Goal: Contribute content

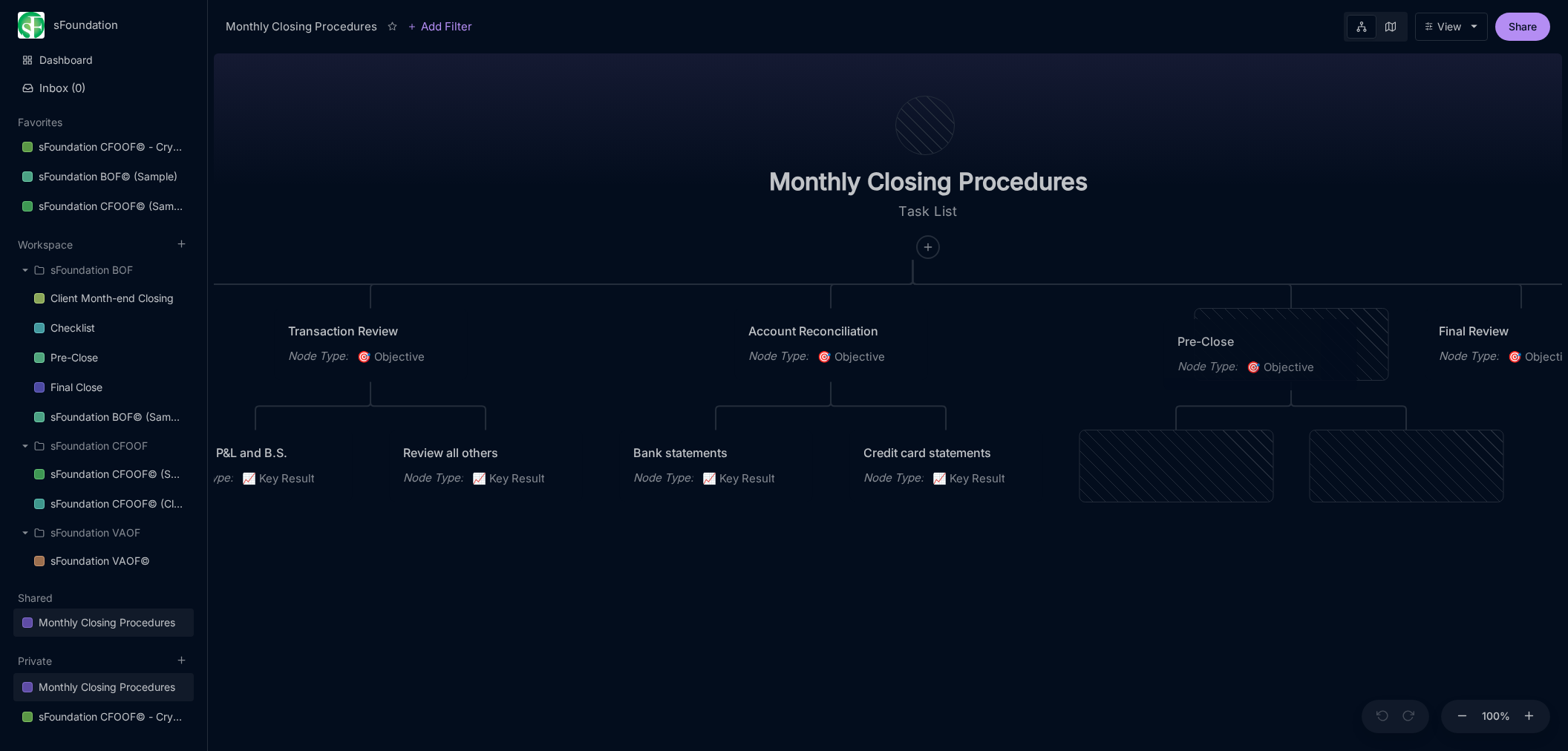
drag, startPoint x: 1384, startPoint y: 358, endPoint x: 1354, endPoint y: 368, distance: 31.6
click at [1354, 368] on div "Pre-Close Node Type : 🎯 Objective" at bounding box center [1260, 354] width 193 height 71
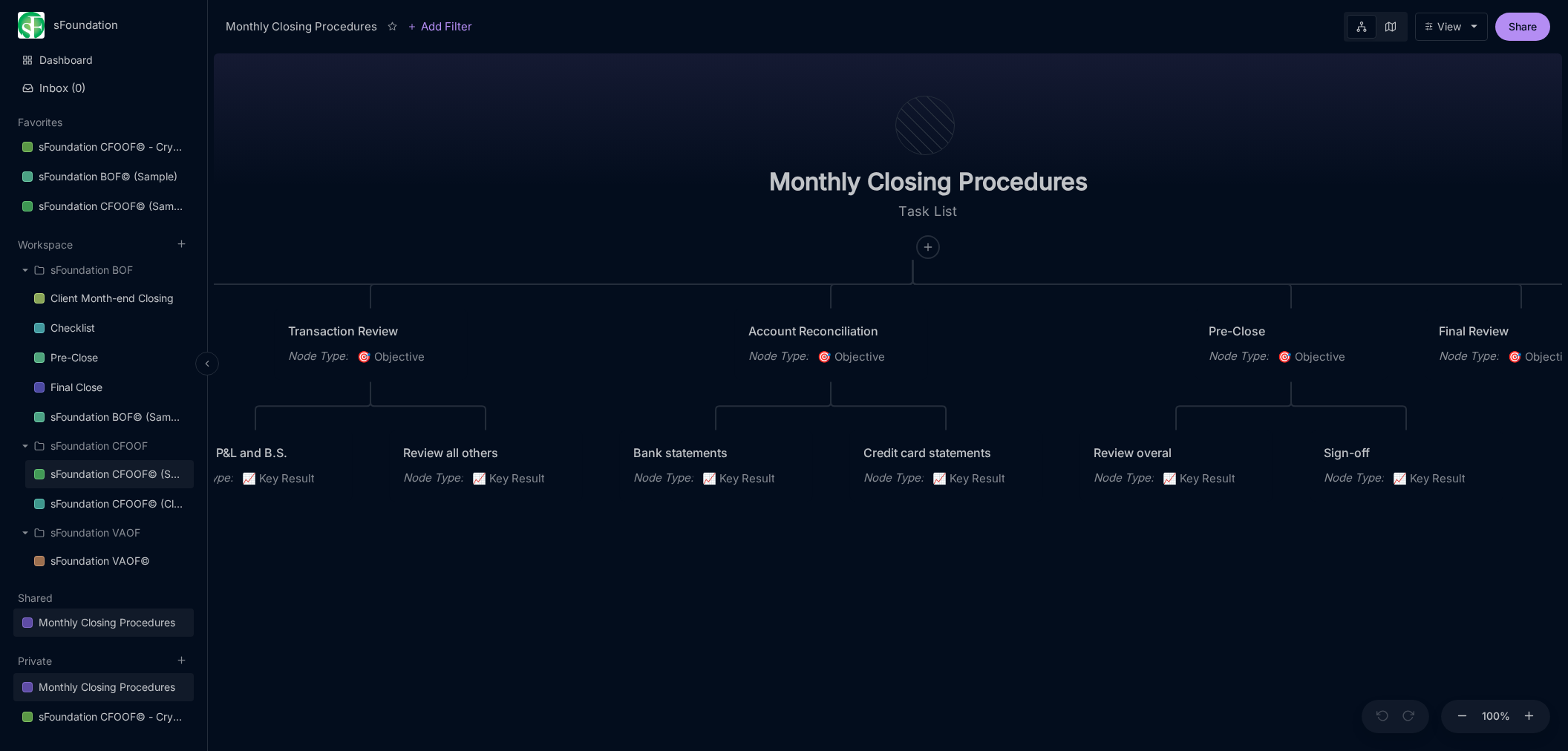
click at [136, 475] on div "sFoundation CFOOF© (Sample)" at bounding box center [117, 474] width 134 height 18
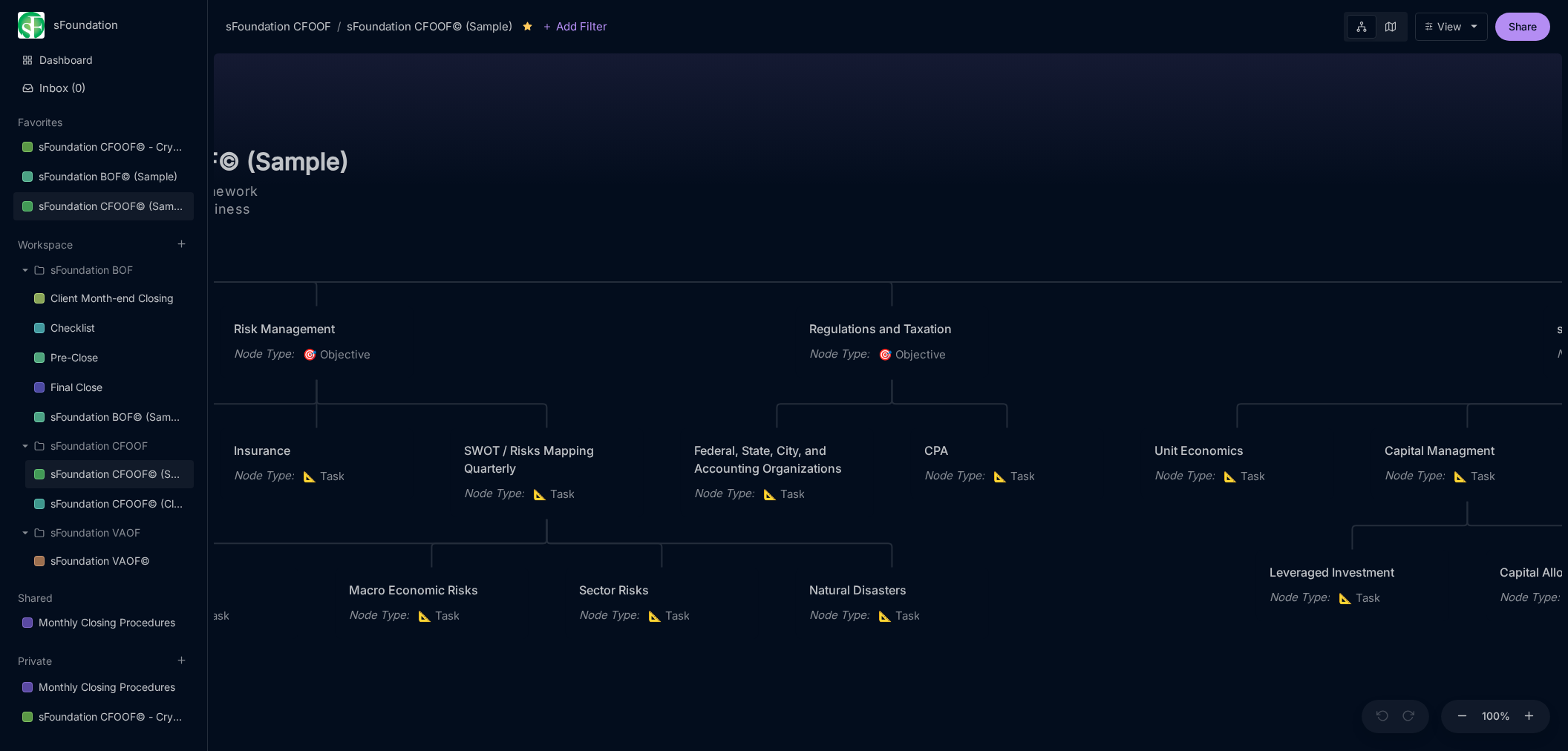
drag, startPoint x: 1341, startPoint y: 235, endPoint x: 582, endPoint y: 215, distance: 759.3
click at [582, 215] on div "sFoundation CFOOF© (Sample) CFO Operating Framework for Repeatable Business Pla…" at bounding box center [888, 399] width 1348 height 703
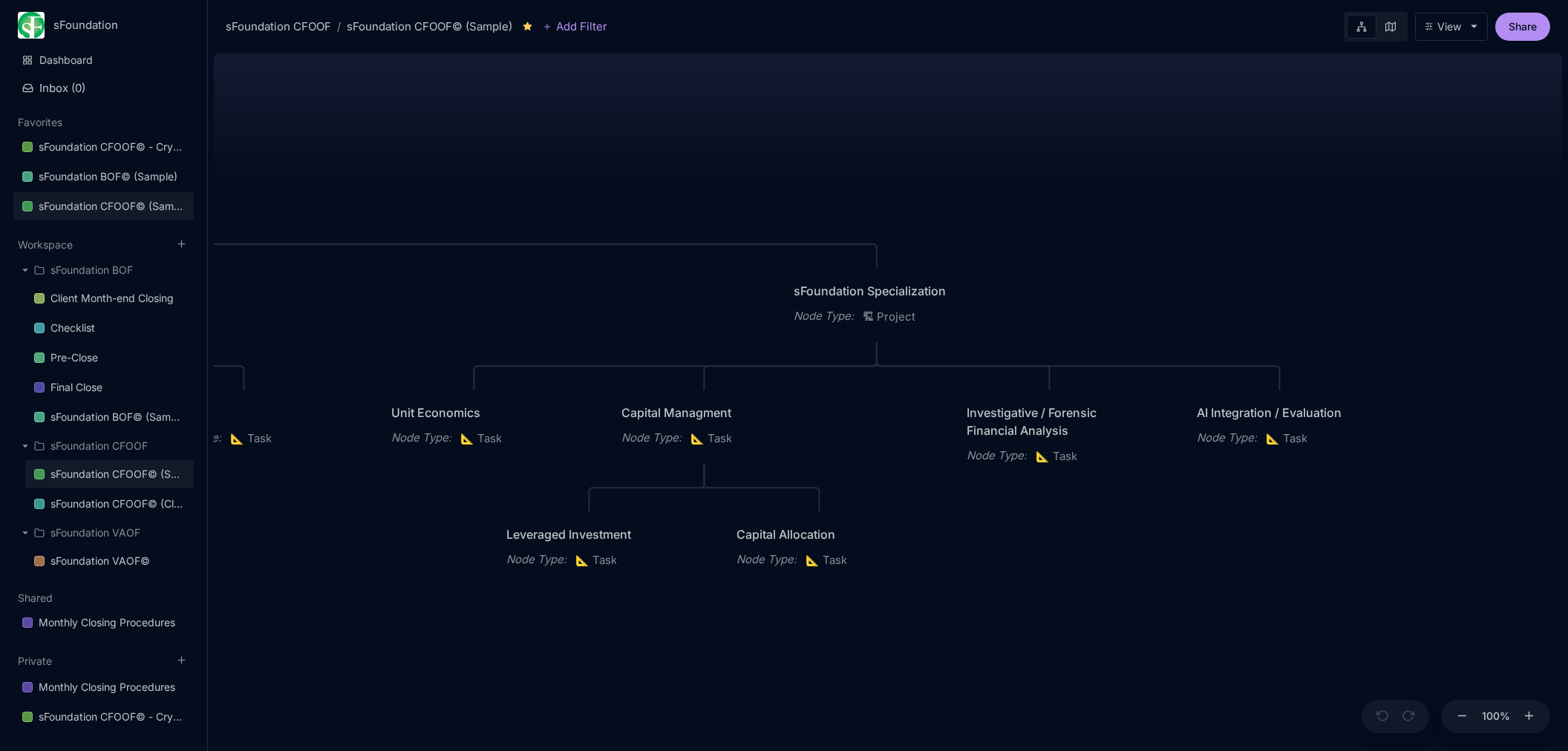
drag, startPoint x: 1139, startPoint y: 185, endPoint x: 476, endPoint y: 150, distance: 663.9
click at [476, 150] on div "sFoundation CFOOF© (Sample) CFO Operating Framework for Repeatable Business Pla…" at bounding box center [888, 399] width 1348 height 703
click at [1240, 413] on div "AI Integration / Evaluation" at bounding box center [1275, 411] width 166 height 18
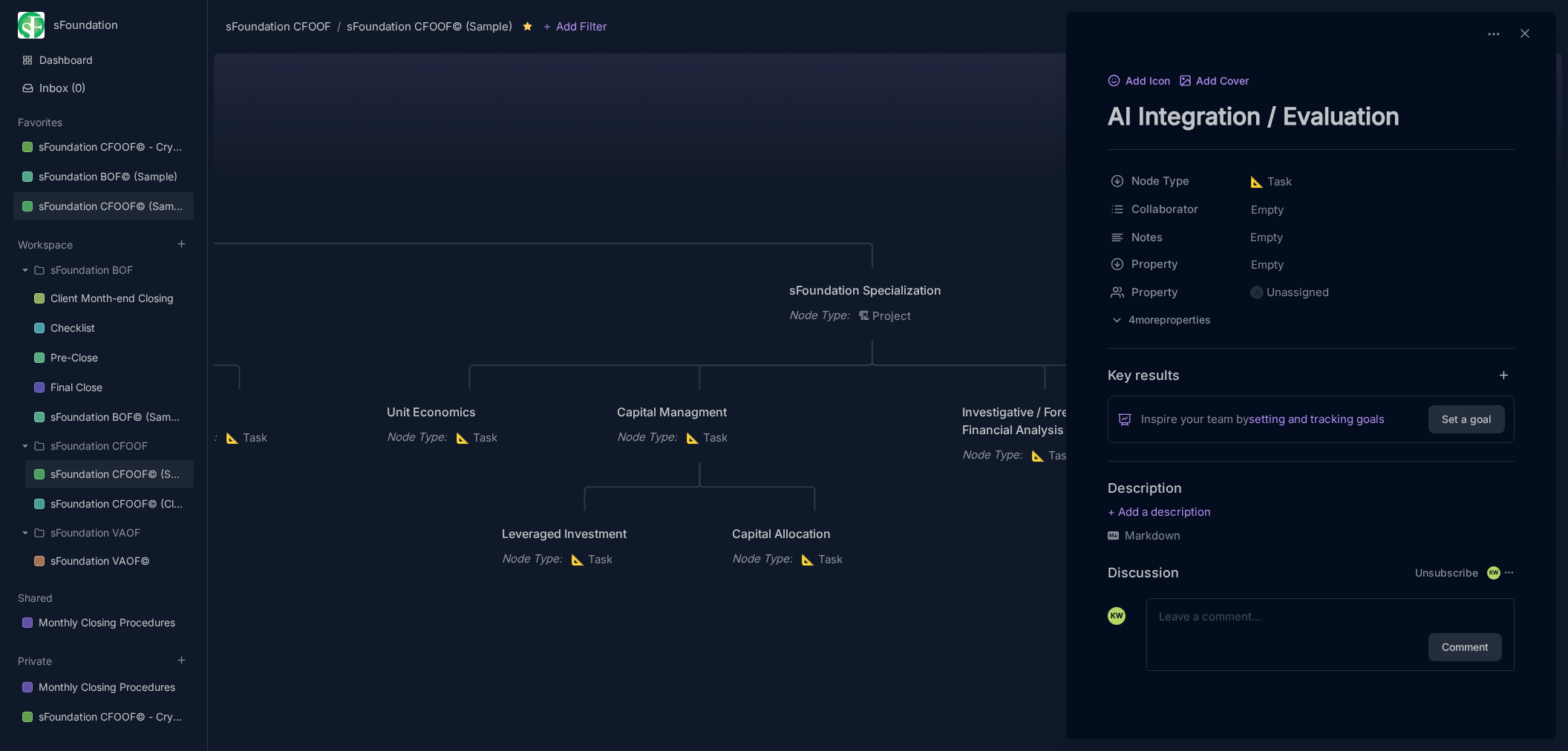
click at [1291, 116] on textarea "AI Integration / Evaluation" at bounding box center [1310, 116] width 407 height 31
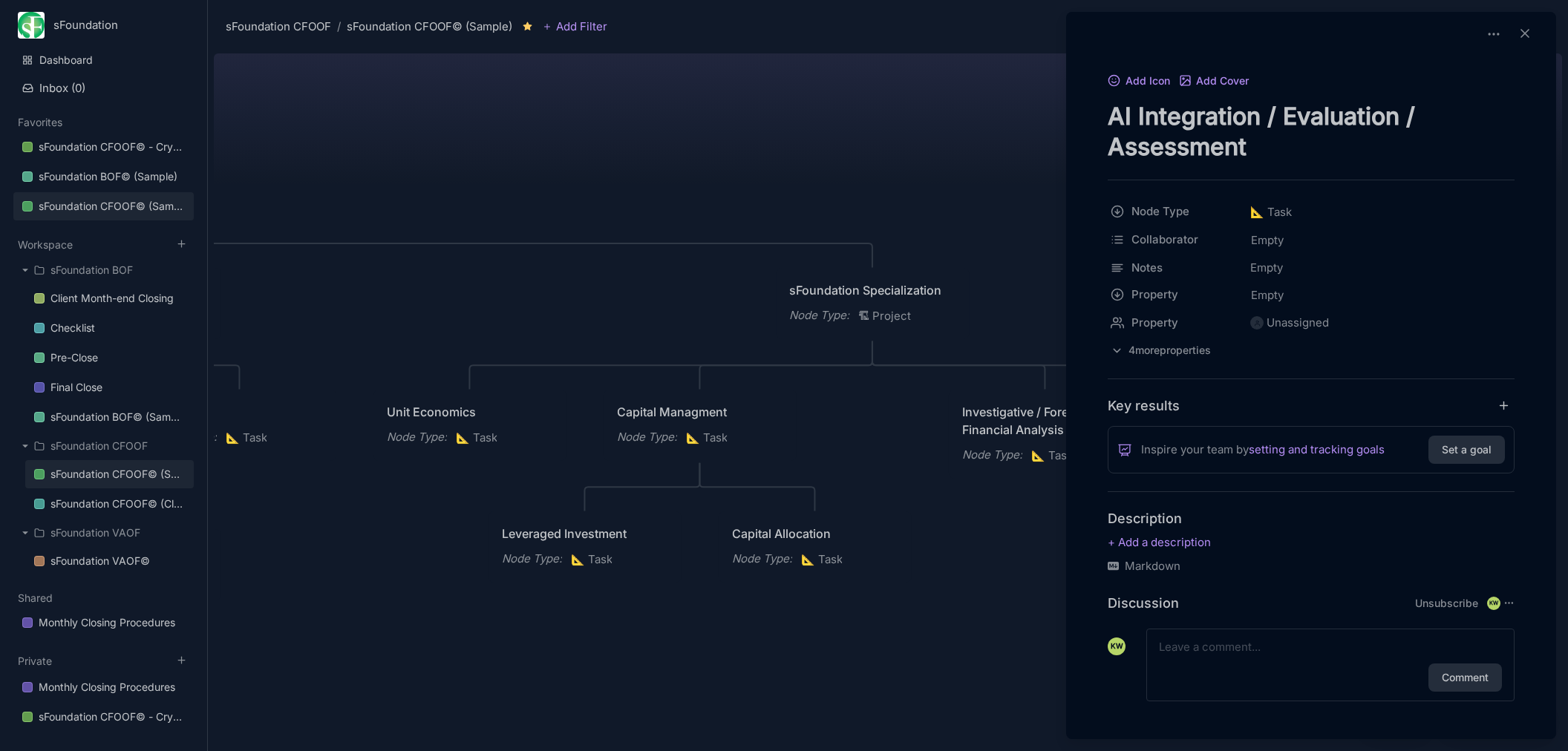
type textarea "AI Integration / Evaluation / Assessment"
click at [907, 664] on div at bounding box center [784, 375] width 1568 height 751
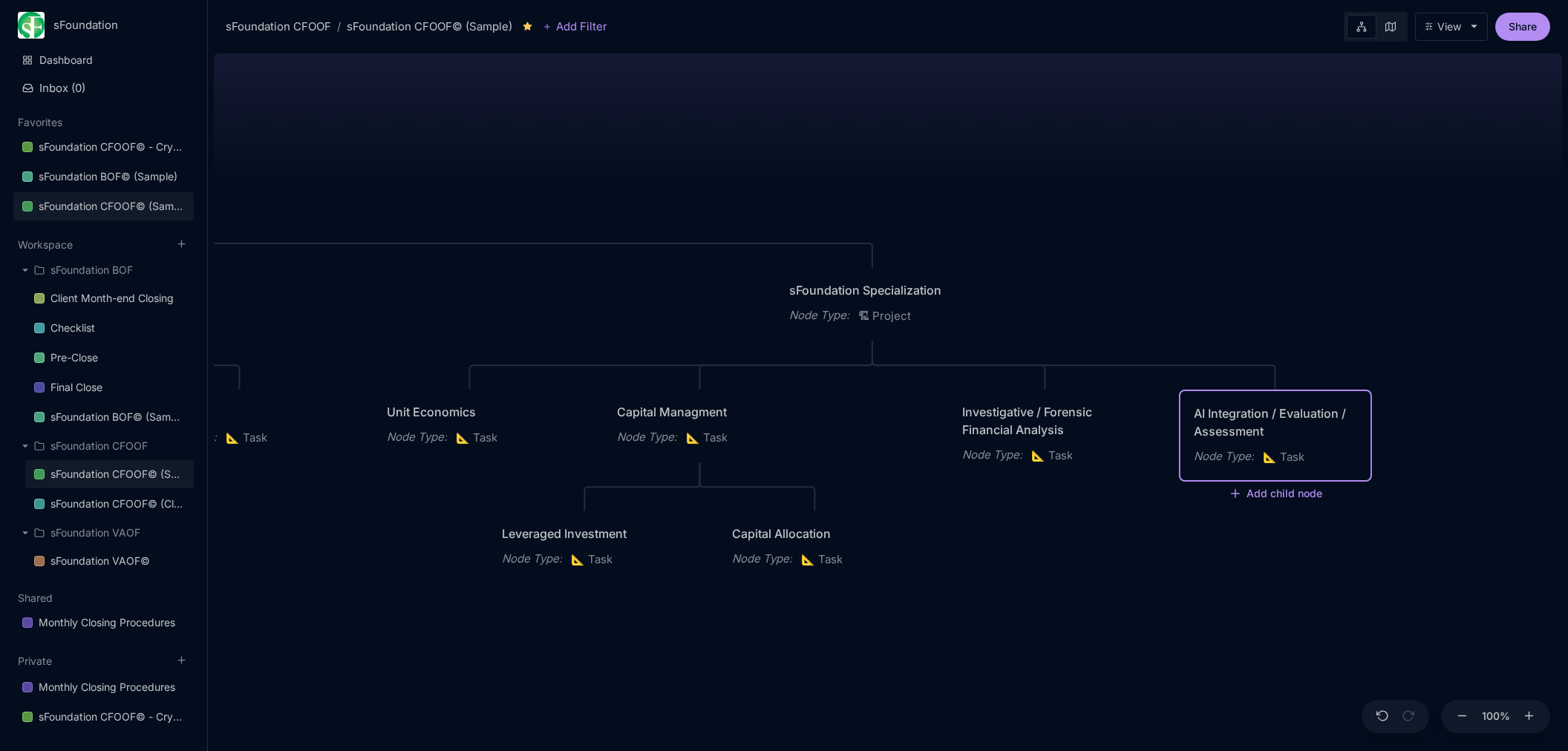
click at [1284, 406] on div "AI Integration / Evaluation / Assessment" at bounding box center [1275, 421] width 163 height 35
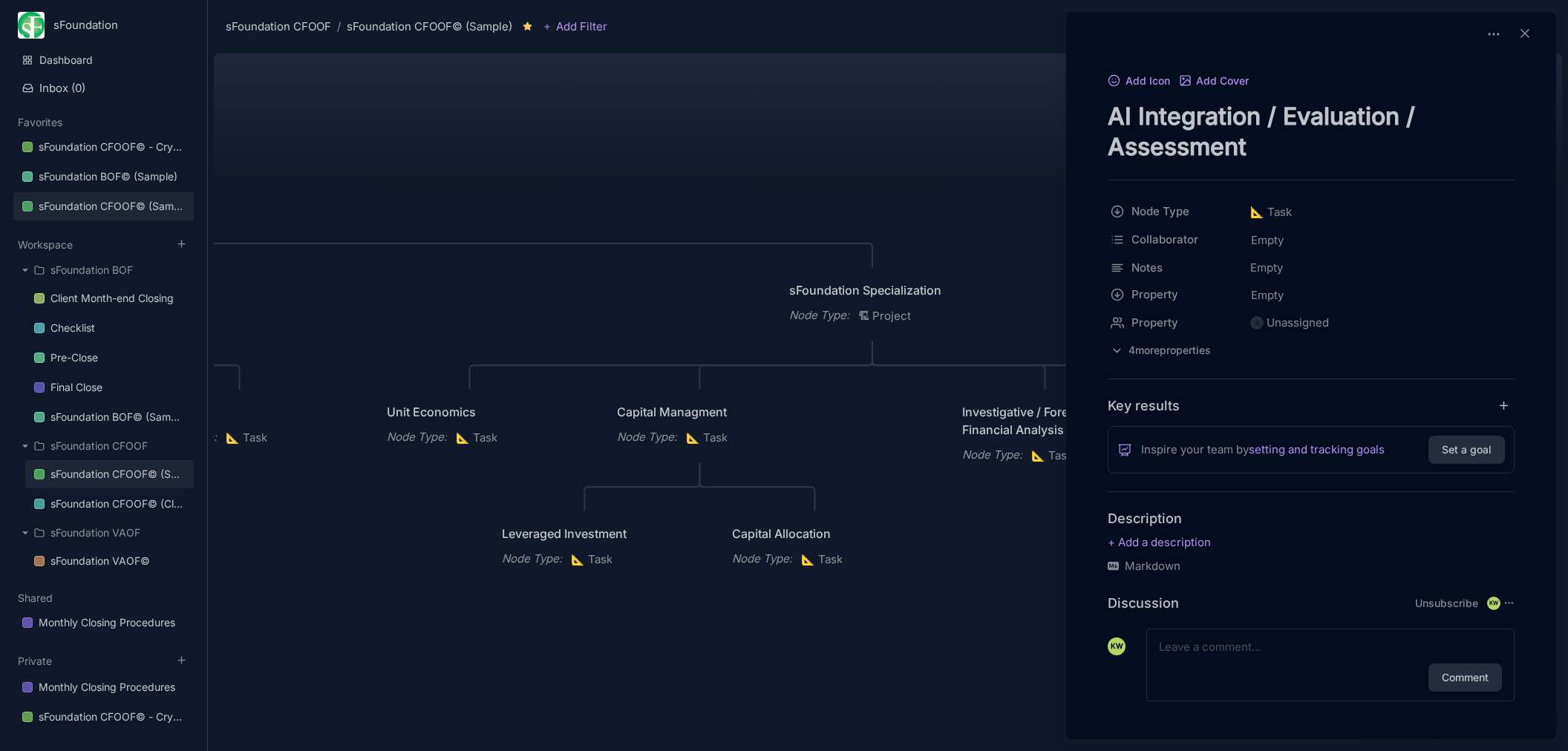
click at [1295, 120] on textarea "AI Integration / Evaluation / Assessment" at bounding box center [1310, 132] width 407 height 61
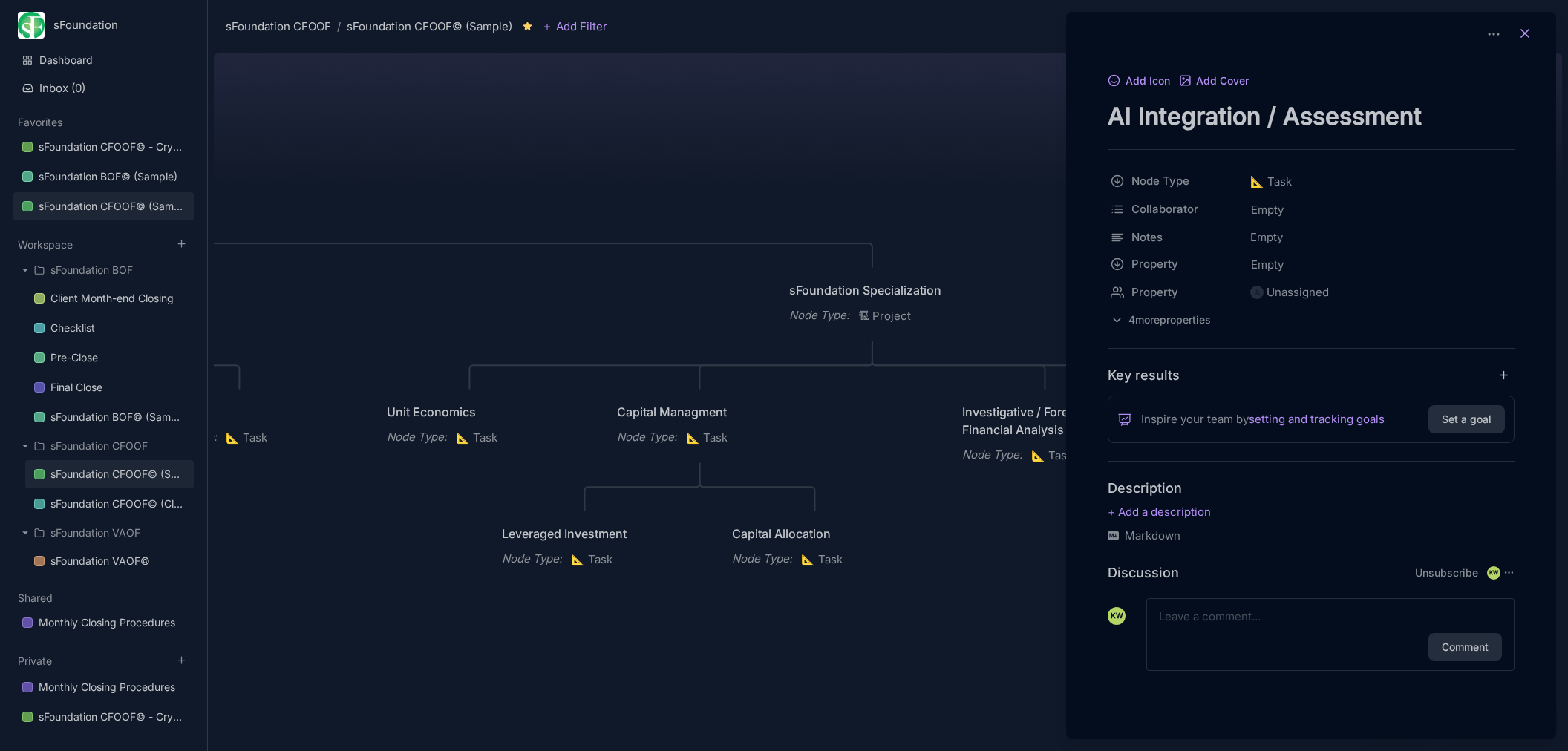
type textarea "AI Integration / Assessment"
click at [1521, 40] on icon at bounding box center [1524, 33] width 15 height 15
